Goal: Task Accomplishment & Management: Complete application form

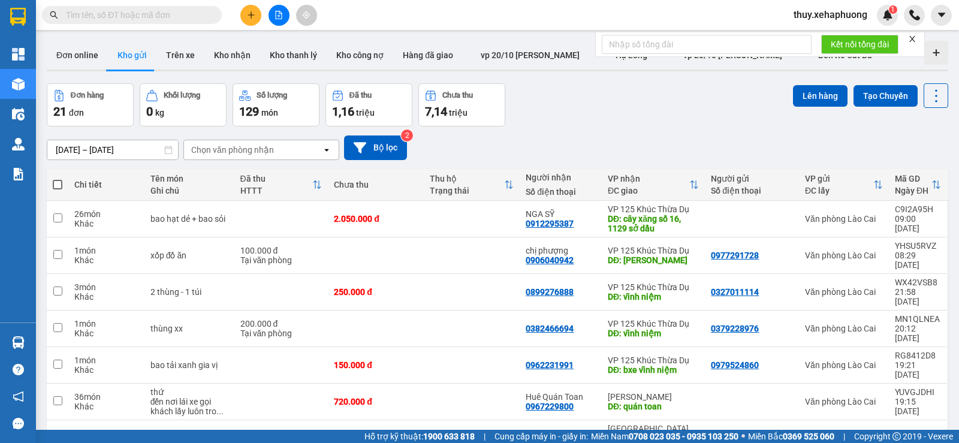
click at [245, 17] on button at bounding box center [250, 15] width 21 height 21
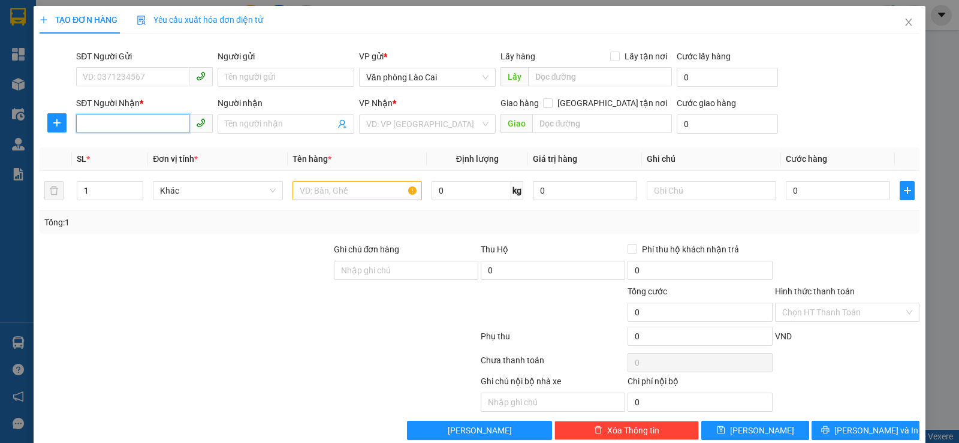
click at [114, 119] on input "SĐT Người Nhận *" at bounding box center [132, 123] width 113 height 19
click at [249, 131] on span at bounding box center [286, 123] width 137 height 19
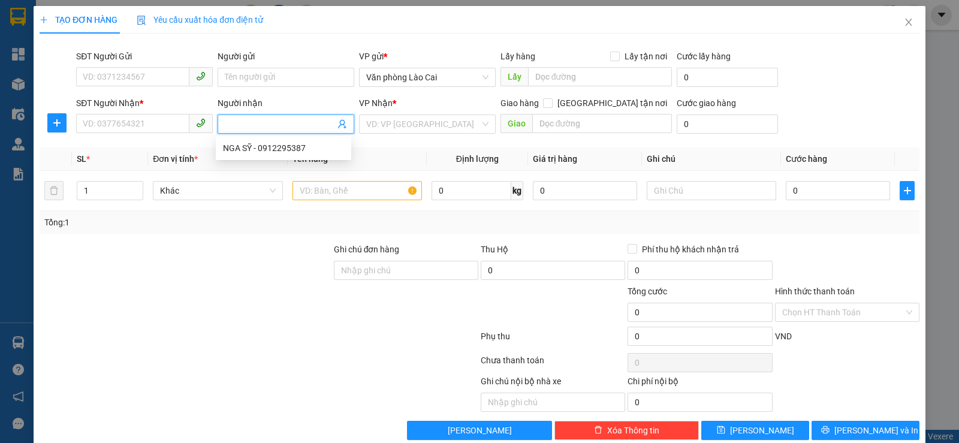
click at [255, 123] on input "Người nhận" at bounding box center [280, 123] width 110 height 13
type input "lân"
click at [247, 149] on div "sếp Lân - 0911424666" at bounding box center [283, 147] width 121 height 13
type input "0911424666"
type input "sếp Lân"
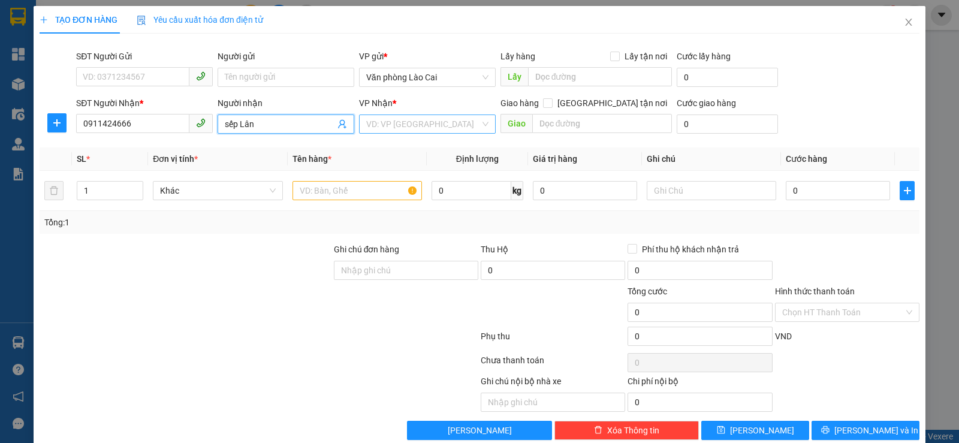
click at [449, 129] on input "search" at bounding box center [423, 124] width 114 height 18
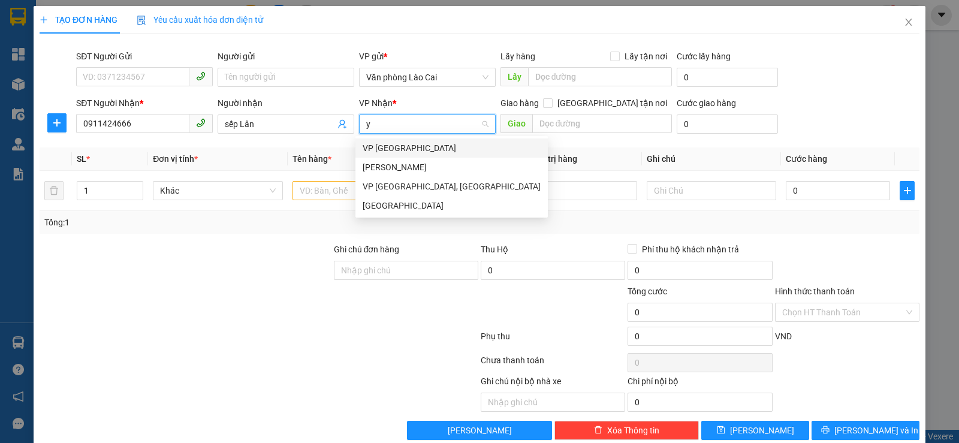
type input "yê"
click at [428, 145] on div "[PERSON_NAME]" at bounding box center [452, 147] width 178 height 13
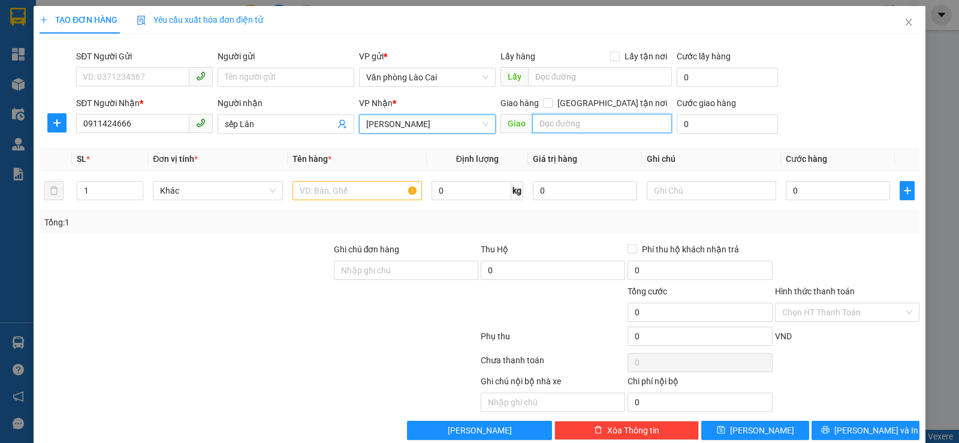
click at [628, 129] on input "text" at bounding box center [602, 123] width 140 height 19
type input "trạm 122"
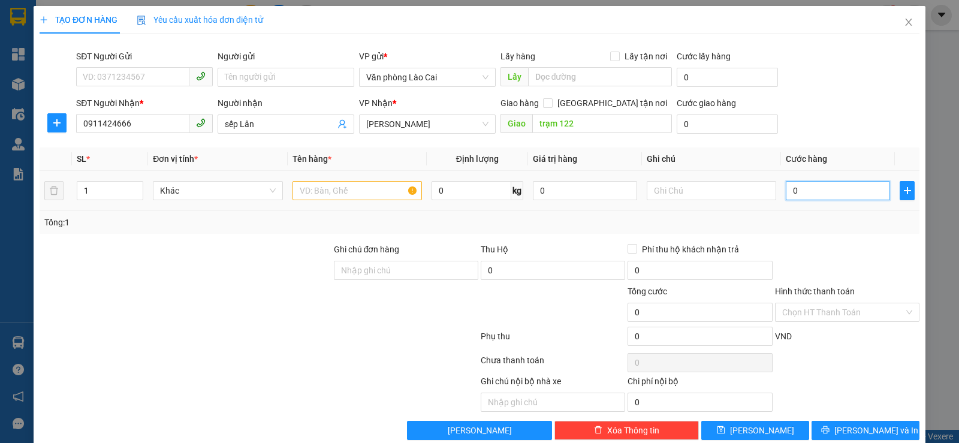
click at [795, 186] on input "0" at bounding box center [838, 190] width 104 height 19
click at [836, 310] on input "Hình thức thanh toán" at bounding box center [843, 312] width 122 height 18
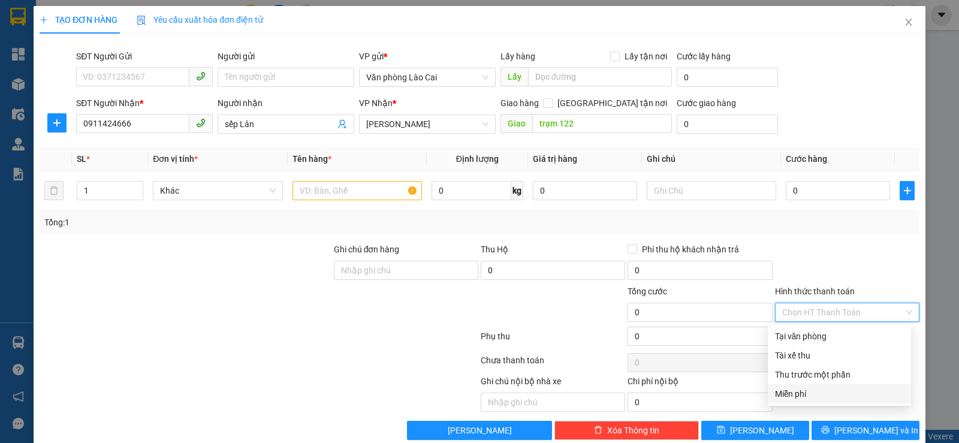
click at [789, 389] on div "Miễn phí" at bounding box center [839, 393] width 129 height 13
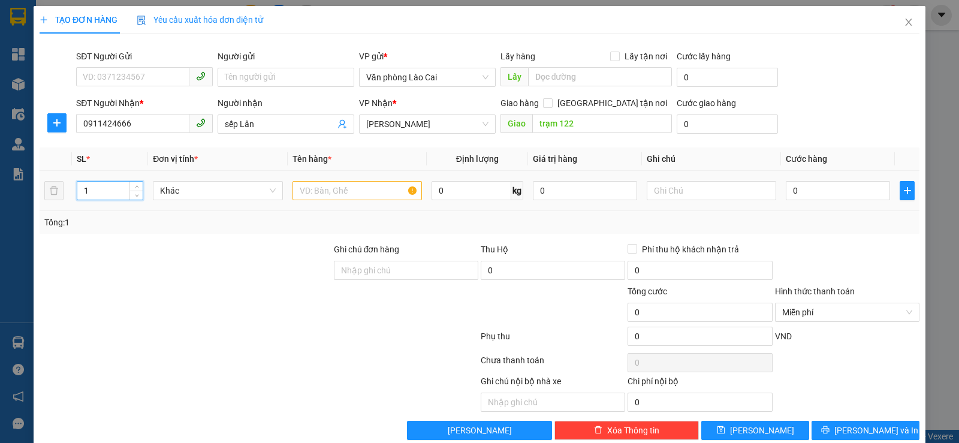
click at [63, 193] on tr "1 Khác 0 kg 0 0" at bounding box center [480, 191] width 880 height 40
type input "4"
click at [309, 188] on input "text" at bounding box center [356, 190] width 129 height 19
type input "can rượu"
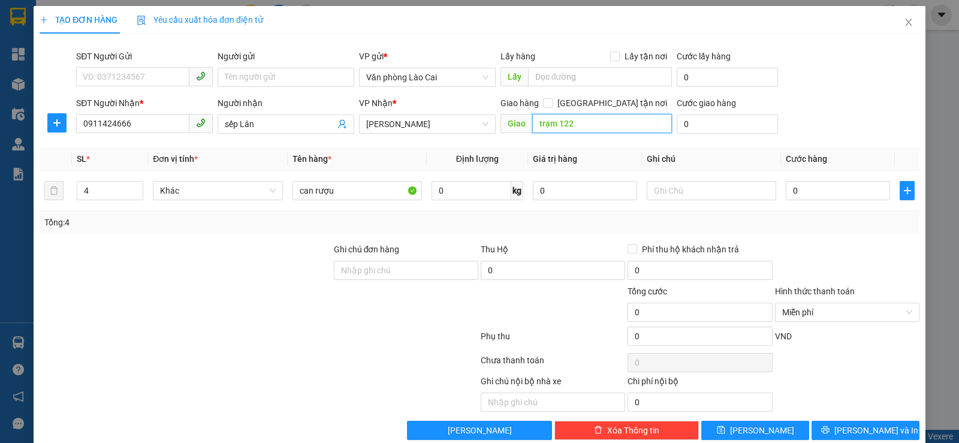
click at [586, 124] on input "trạm 122" at bounding box center [602, 123] width 140 height 19
click at [586, 123] on input "trạm 122" at bounding box center [602, 123] width 140 height 19
type input "trạm 122 yên bái"
click at [830, 426] on button "[PERSON_NAME] và In" at bounding box center [865, 430] width 108 height 19
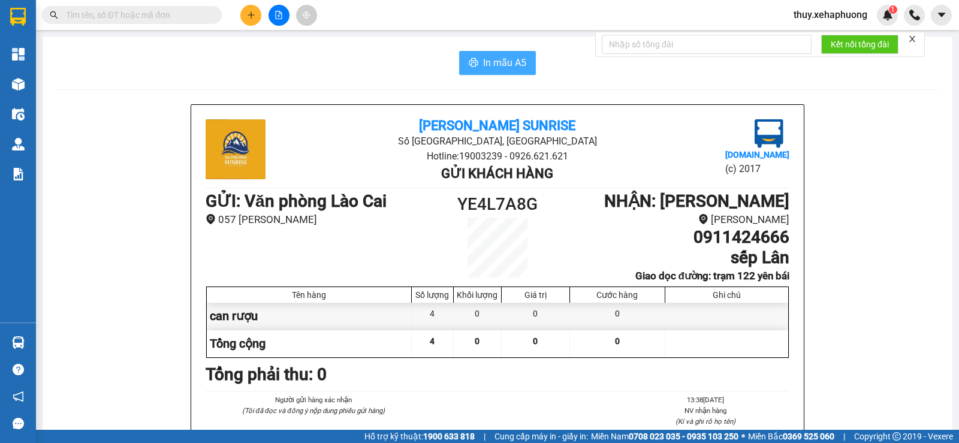
click at [483, 65] on span "In mẫu A5" at bounding box center [504, 62] width 43 height 15
click at [510, 61] on span "In mẫu A5" at bounding box center [504, 62] width 43 height 15
click at [463, 66] on button "In mẫu A5" at bounding box center [497, 63] width 77 height 24
